Goal: Submit feedback/report problem

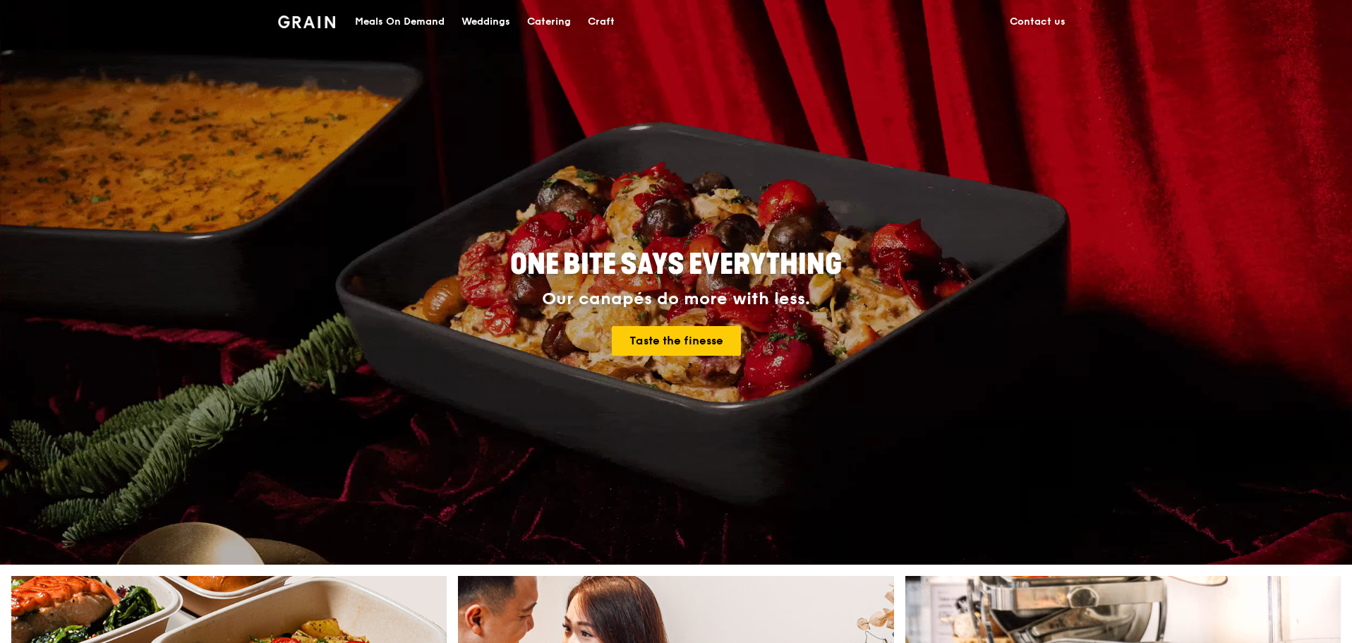
click at [1038, 14] on link "Contact us" at bounding box center [1038, 22] width 73 height 42
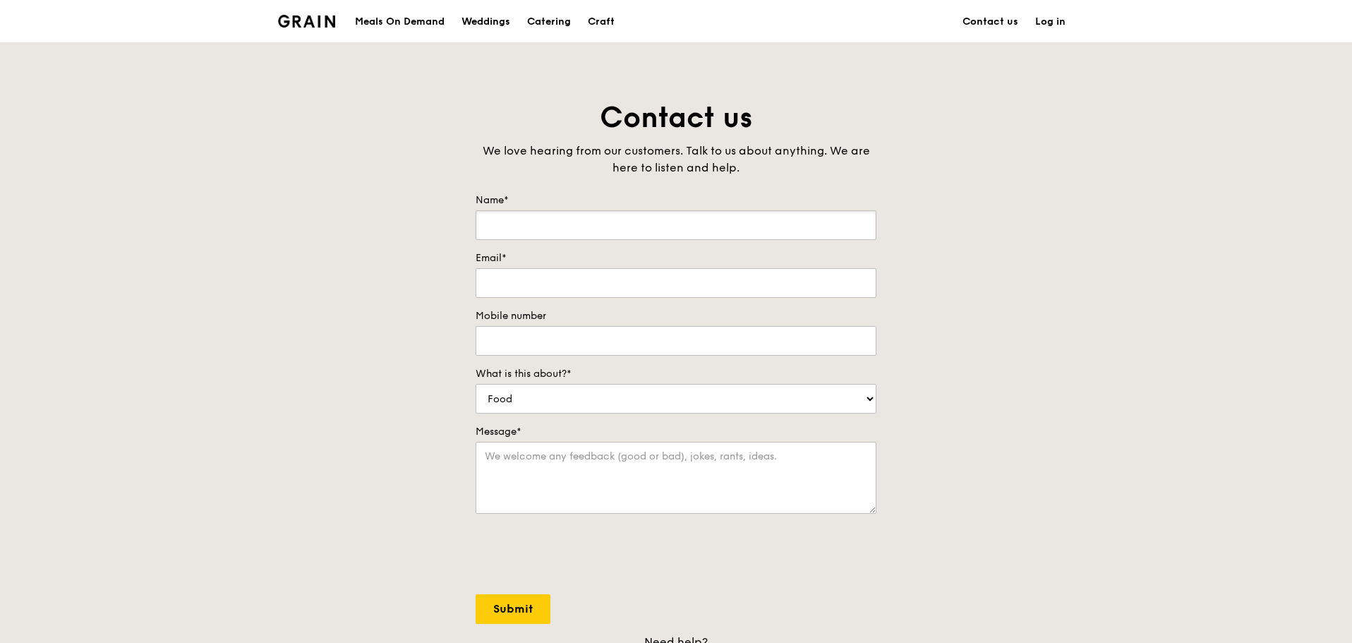
click at [524, 218] on input "Name*" at bounding box center [676, 225] width 401 height 30
click at [507, 280] on input "Email*" at bounding box center [676, 283] width 401 height 30
click at [519, 223] on input "Name*" at bounding box center [676, 225] width 401 height 30
type input "[PERSON_NAME]"
type input "t"
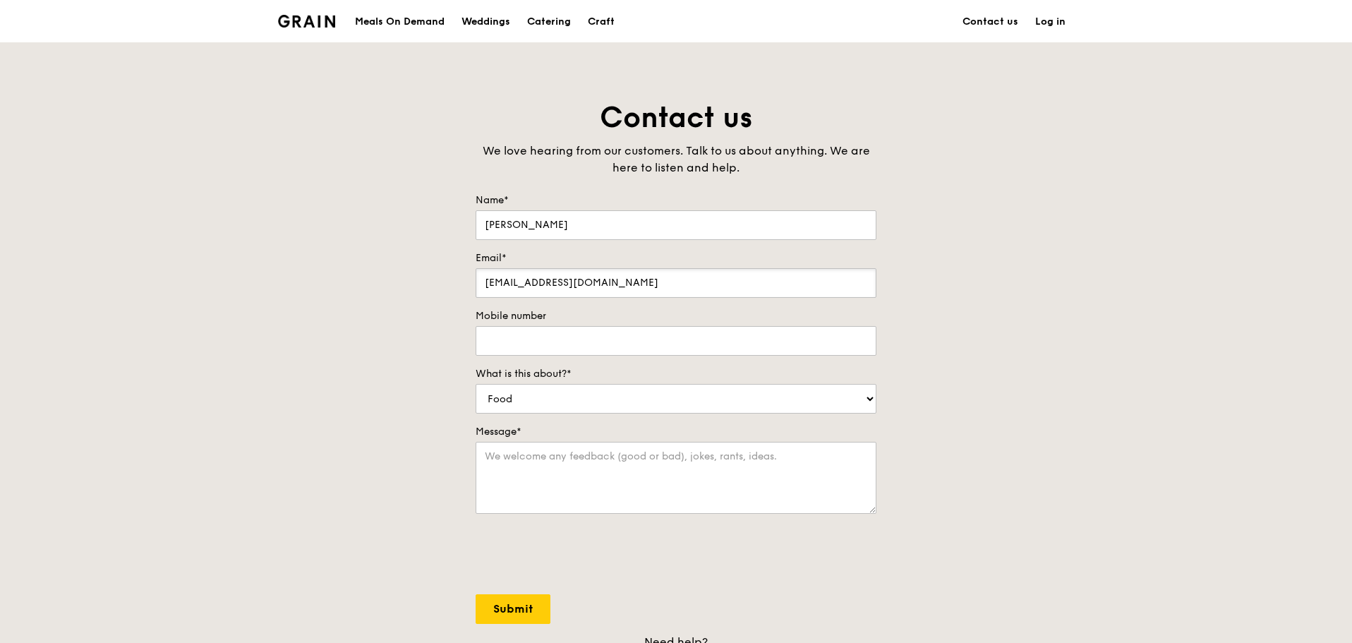
type input "[EMAIL_ADDRESS][DOMAIN_NAME]"
type input "92311792"
click at [555, 387] on select "Food Service Billing/Payment Catering Others" at bounding box center [676, 399] width 401 height 30
select select "Others"
click at [476, 384] on select "Food Service Billing/Payment Catering Others" at bounding box center [676, 399] width 401 height 30
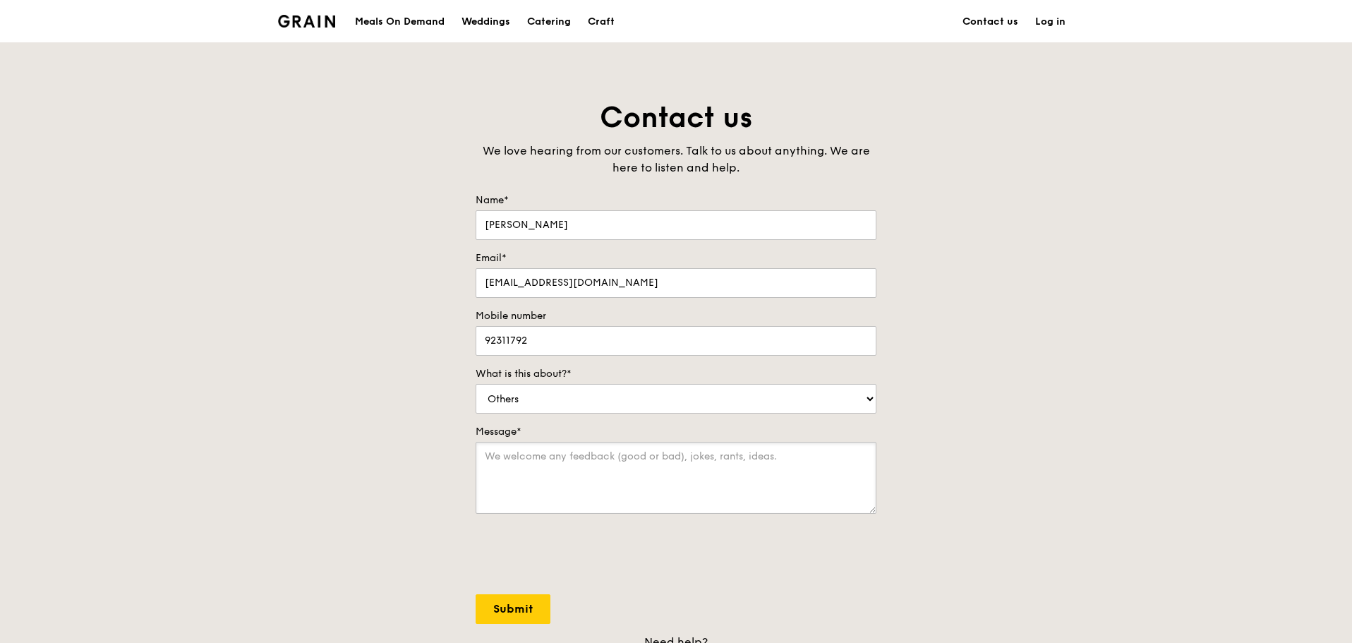
click at [524, 458] on textarea "Message*" at bounding box center [676, 478] width 401 height 72
paste textarea "Lo [Ipsu], Dolorsita cons Adip & El.! Se doe t incididun utlab et Doloremag ali…"
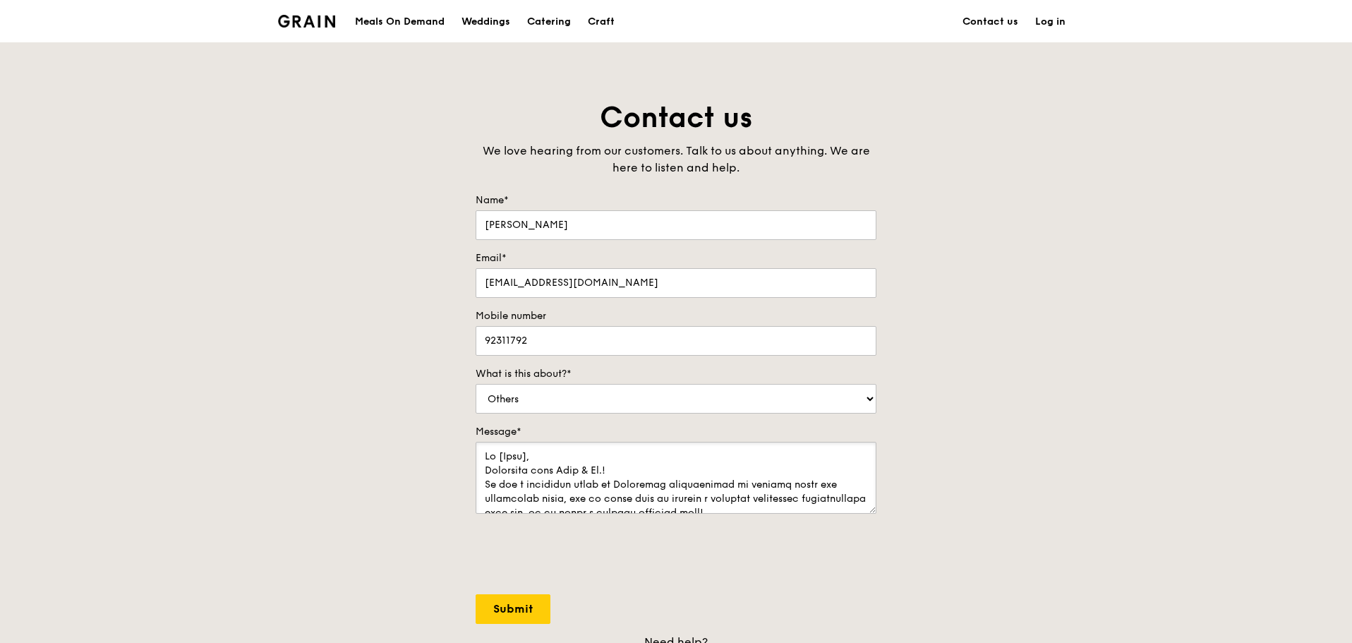
click at [534, 457] on textarea "Message*" at bounding box center [676, 478] width 401 height 72
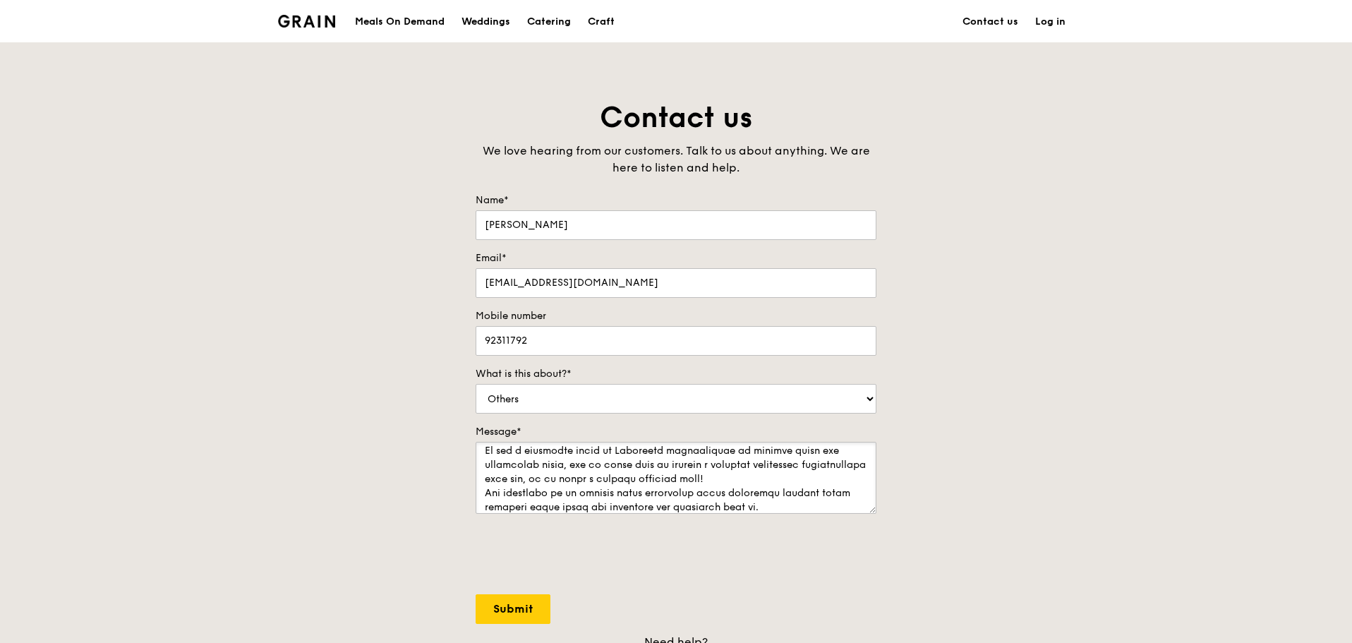
click at [786, 478] on textarea "Message*" at bounding box center [676, 478] width 401 height 72
click at [785, 467] on textarea "Message*" at bounding box center [676, 478] width 401 height 72
drag, startPoint x: 775, startPoint y: 479, endPoint x: 800, endPoint y: 500, distance: 32.1
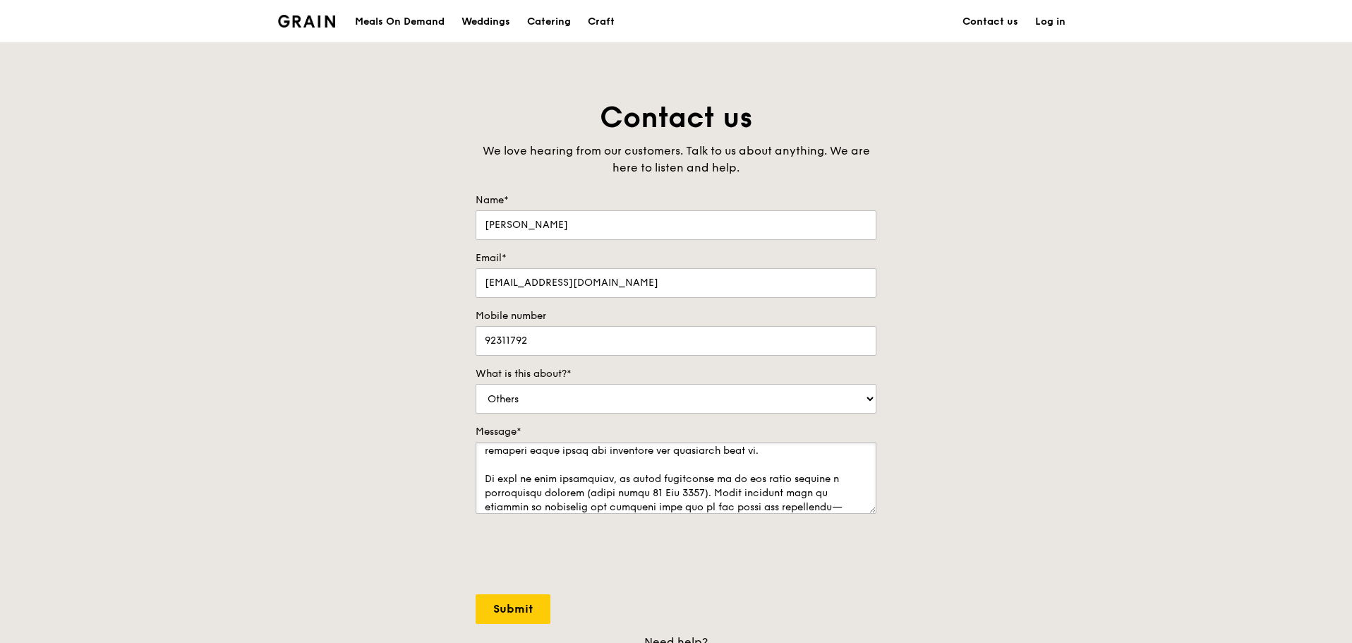
click at [774, 479] on textarea "Message*" at bounding box center [676, 478] width 401 height 72
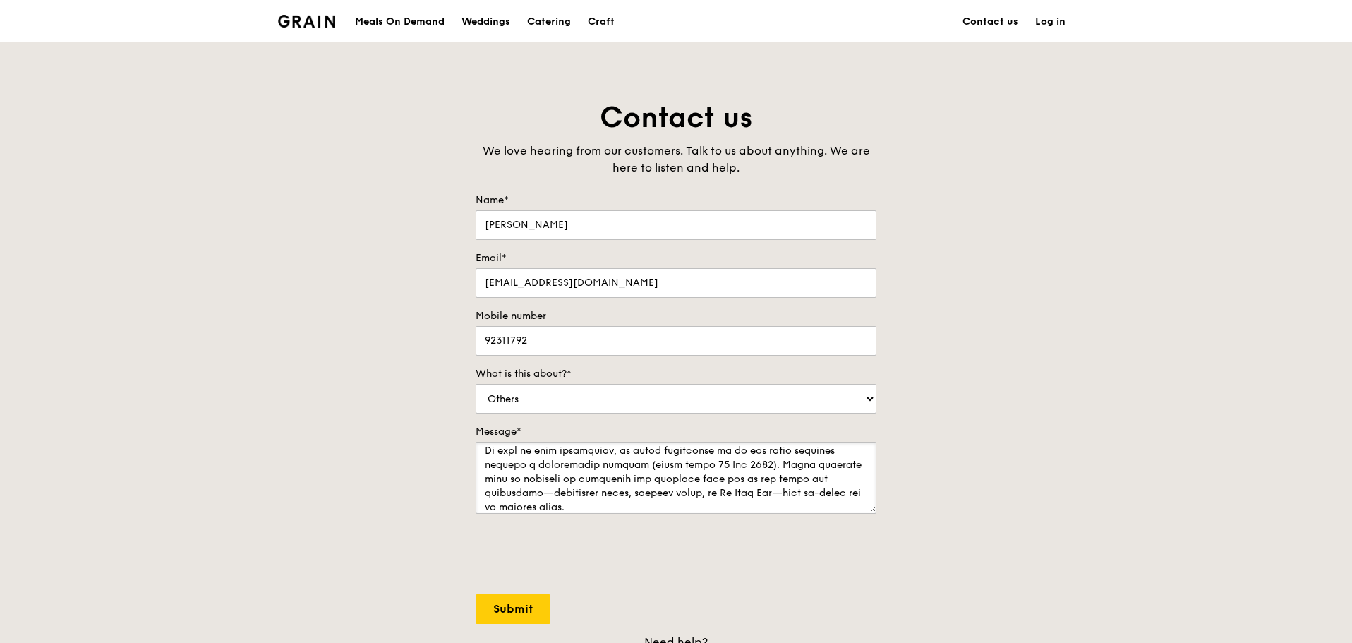
scroll to position [175, 0]
drag, startPoint x: 474, startPoint y: 473, endPoint x: 574, endPoint y: 494, distance: 101.7
click at [574, 494] on textarea "Message*" at bounding box center [676, 478] width 401 height 72
drag, startPoint x: 644, startPoint y: 494, endPoint x: 525, endPoint y: 497, distance: 118.6
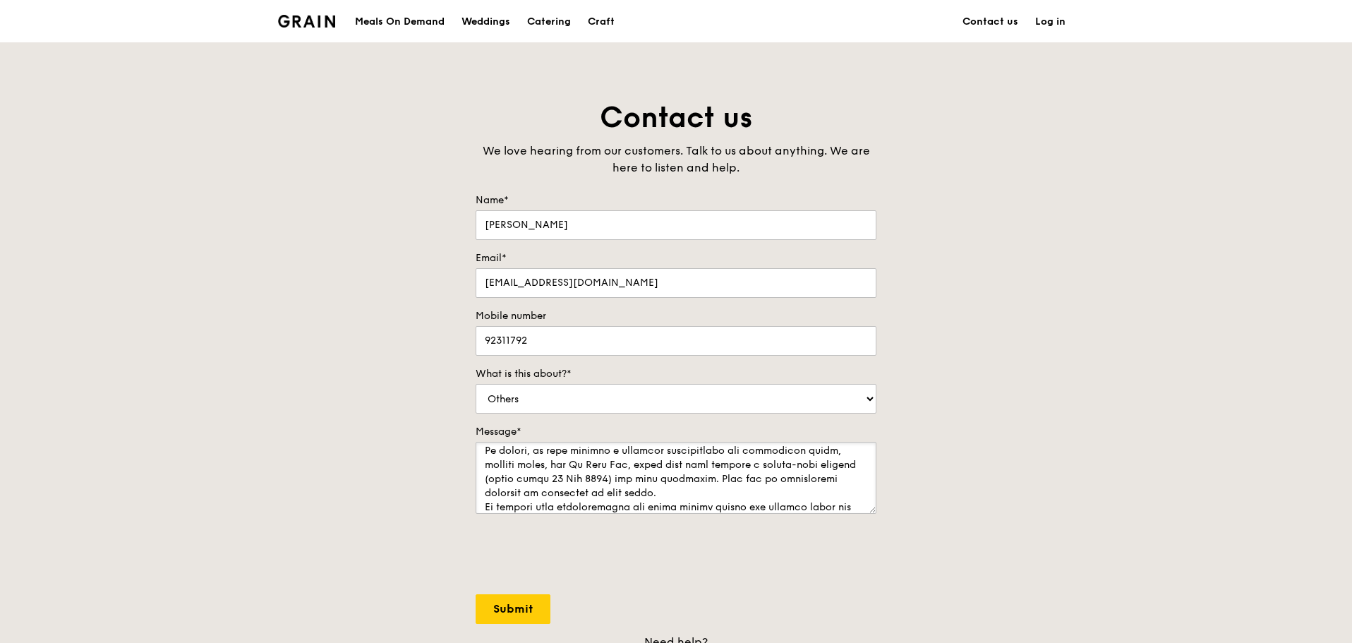
click at [525, 497] on textarea "Message*" at bounding box center [676, 478] width 401 height 72
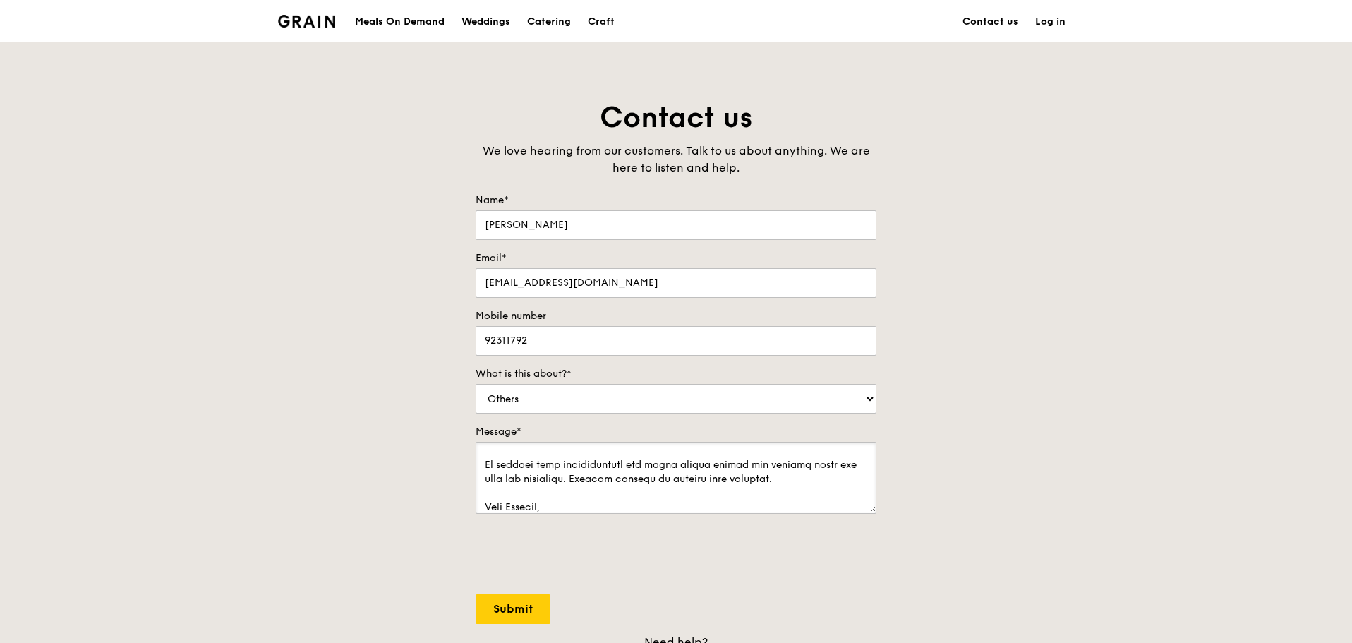
scroll to position [316, 0]
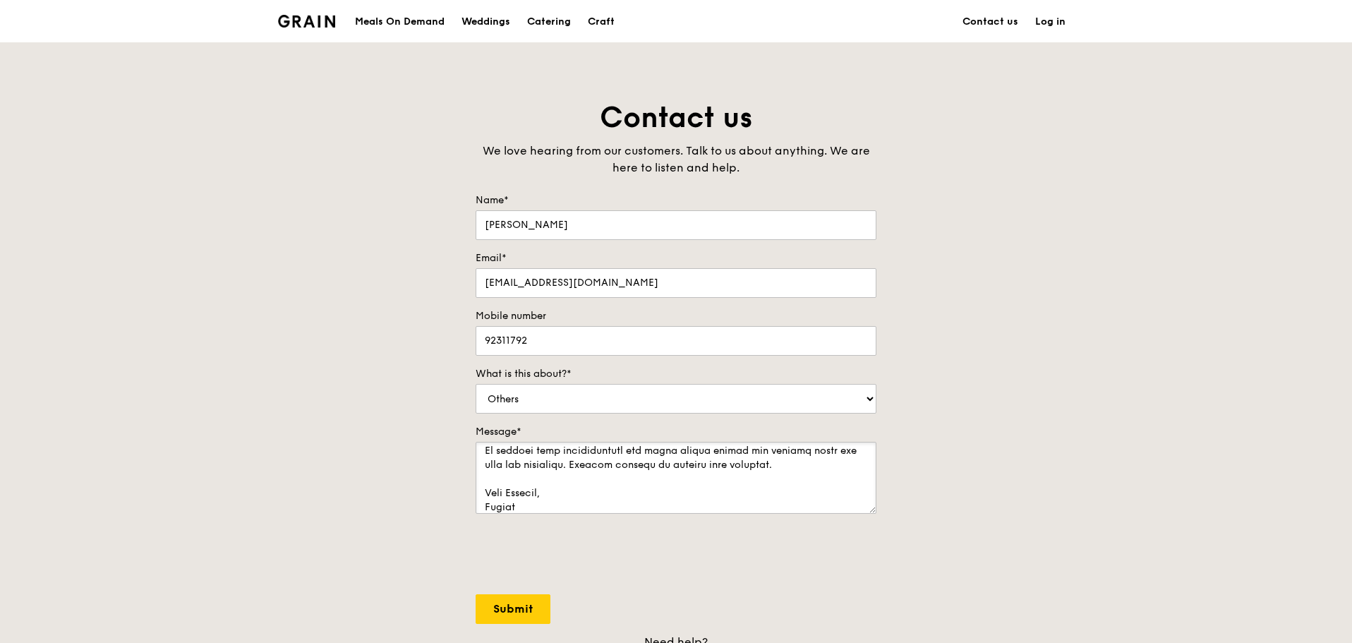
type textarea "Lo, Ipsumdolo sita Cons & Ad.! El sed d eiusmodte incid ut Laboreetd magnaaliqu…"
click at [527, 615] on input "Submit" at bounding box center [513, 609] width 75 height 30
select select "Food"
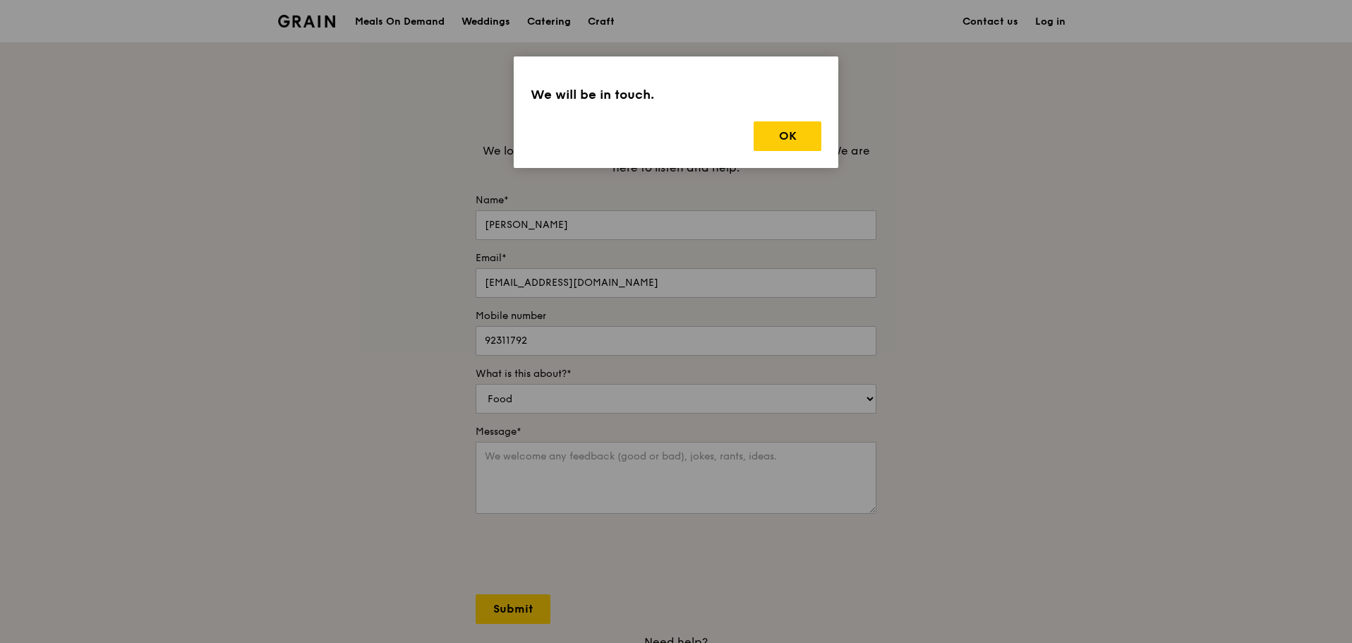
scroll to position [0, 0]
click at [788, 140] on button "OK" at bounding box center [788, 136] width 68 height 30
